Goal: Use online tool/utility: Utilize a website feature to perform a specific function

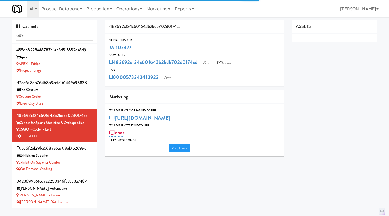
type input "3"
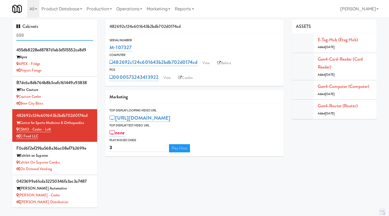
click at [41, 36] on input "699" at bounding box center [54, 36] width 77 height 10
click at [59, 35] on input "699" at bounding box center [54, 36] width 77 height 10
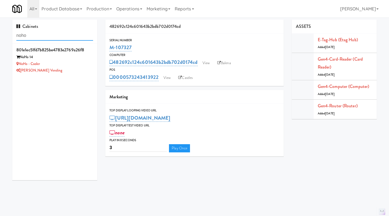
type input "noho"
click at [69, 63] on div "NoHo - Cooler" at bounding box center [54, 64] width 77 height 7
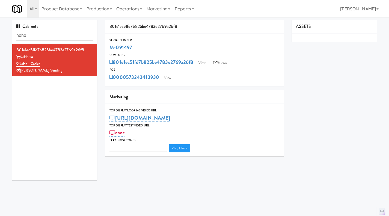
type input "3"
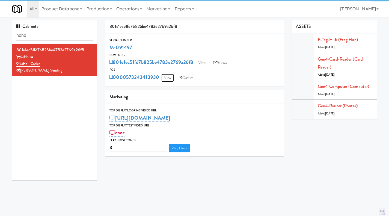
click at [169, 79] on link "View" at bounding box center [167, 78] width 13 height 8
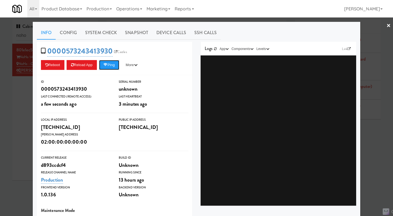
click at [107, 65] on icon at bounding box center [106, 65] width 4 height 4
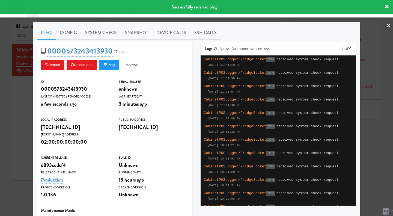
click at [101, 33] on link "System Check" at bounding box center [101, 33] width 40 height 14
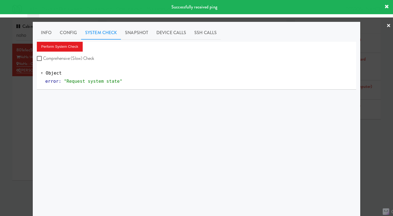
click at [83, 57] on label "Comprehensive (Slow) Check" at bounding box center [66, 58] width 58 height 8
click at [43, 57] on input "Comprehensive (Slow) Check" at bounding box center [40, 59] width 6 height 4
checkbox input "true"
click at [72, 48] on button "Perform System Check" at bounding box center [60, 47] width 46 height 10
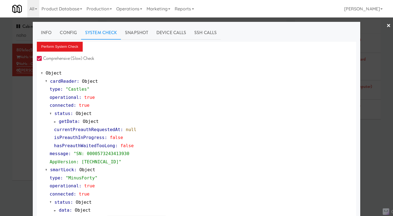
click at [373, 143] on div at bounding box center [196, 108] width 393 height 216
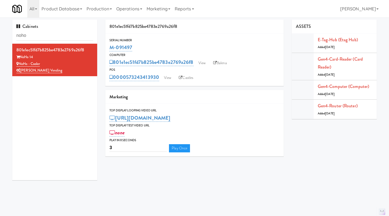
drag, startPoint x: 143, startPoint y: 48, endPoint x: 110, endPoint y: 50, distance: 32.8
click at [110, 50] on div "M-091497" at bounding box center [195, 47] width 170 height 9
copy link "M-091497"
click at [220, 67] on link "Balena" at bounding box center [220, 63] width 19 height 8
click at [155, 42] on div "Serial Number" at bounding box center [195, 40] width 170 height 5
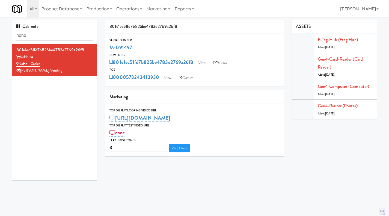
drag, startPoint x: 147, startPoint y: 47, endPoint x: 111, endPoint y: 49, distance: 35.6
click at [111, 49] on div "M-091497" at bounding box center [195, 47] width 170 height 9
copy link "M-091497"
drag, startPoint x: 49, startPoint y: 56, endPoint x: 21, endPoint y: 57, distance: 27.3
click at [21, 57] on div "NoHo 14" at bounding box center [54, 57] width 77 height 7
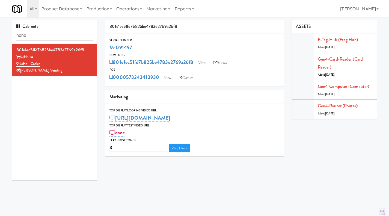
copy div "NoHo 14"
click at [166, 81] on link "View" at bounding box center [167, 78] width 13 height 8
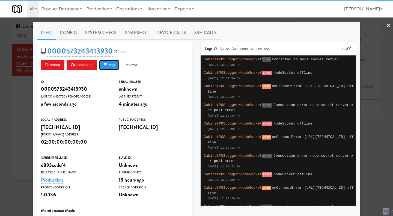
click at [114, 65] on button "Ping" at bounding box center [109, 65] width 20 height 10
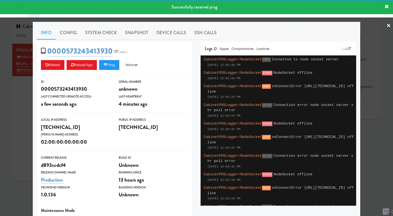
click at [96, 34] on link "System Check" at bounding box center [101, 33] width 40 height 14
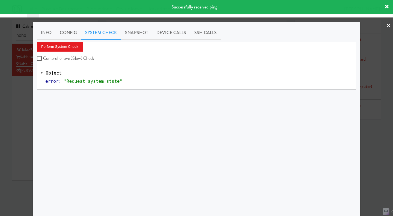
click at [92, 58] on label "Comprehensive (Slow) Check" at bounding box center [66, 58] width 58 height 8
click at [43, 58] on input "Comprehensive (Slow) Check" at bounding box center [40, 59] width 6 height 4
checkbox input "true"
click at [69, 47] on button "Perform System Check" at bounding box center [60, 47] width 46 height 10
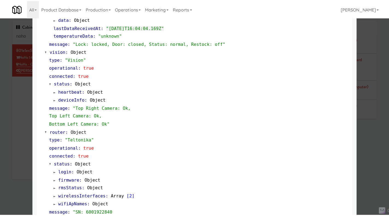
scroll to position [191, 0]
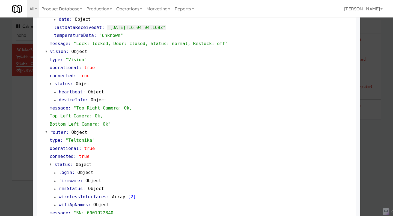
click at [368, 155] on div at bounding box center [196, 108] width 393 height 216
